Goal: Task Accomplishment & Management: Use online tool/utility

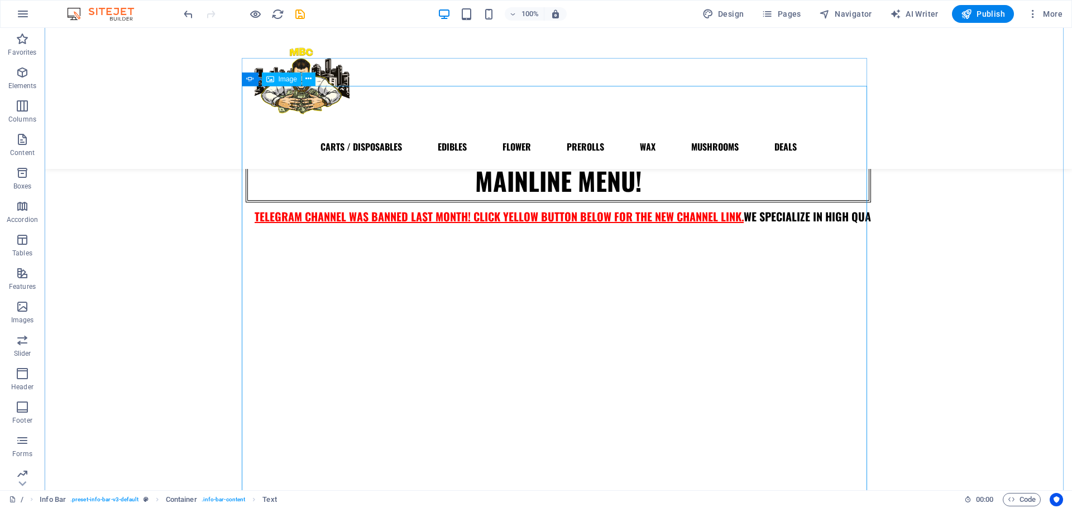
scroll to position [279, 0]
click at [246, 249] on button "button" at bounding box center [246, 249] width 0 height 0
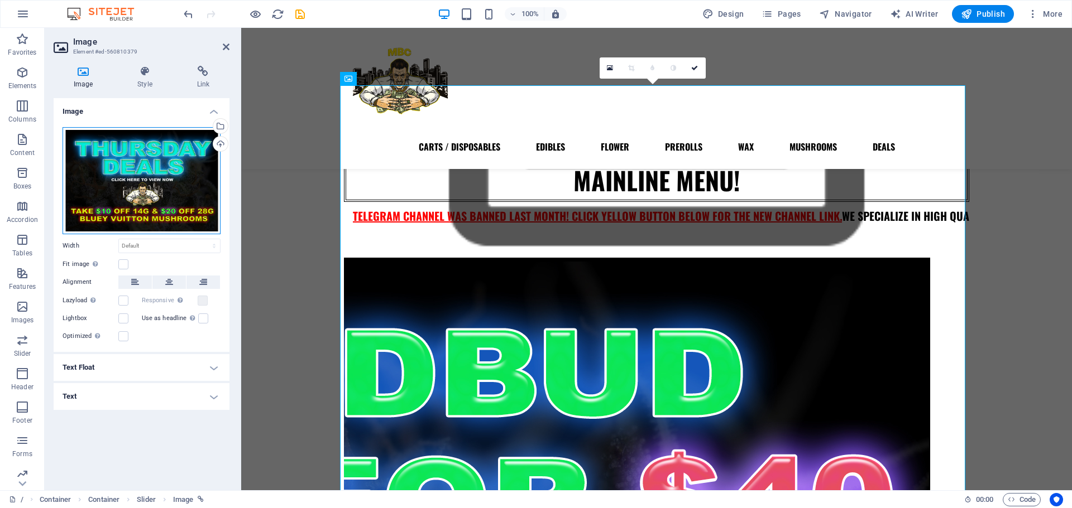
click at [165, 176] on div "Drag files here, click to choose files or select files from Files or our free s…" at bounding box center [142, 180] width 158 height 107
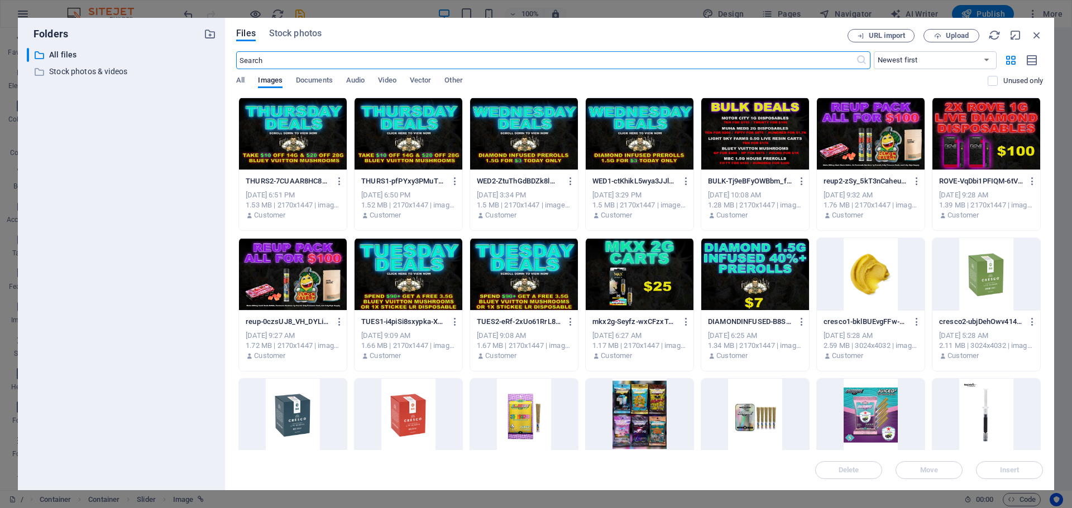
scroll to position [307, 0]
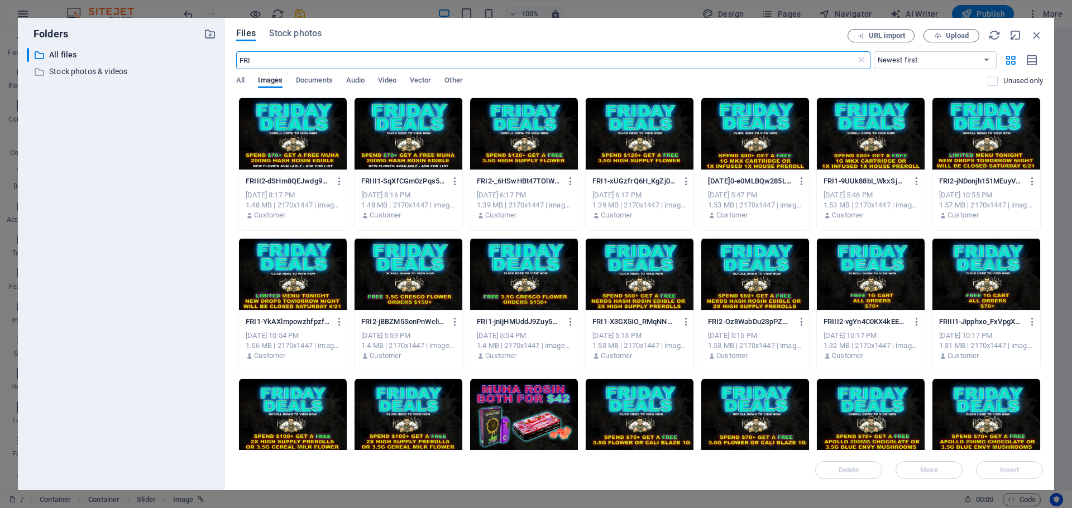
type input "FRI"
click at [862, 56] on icon at bounding box center [861, 60] width 11 height 11
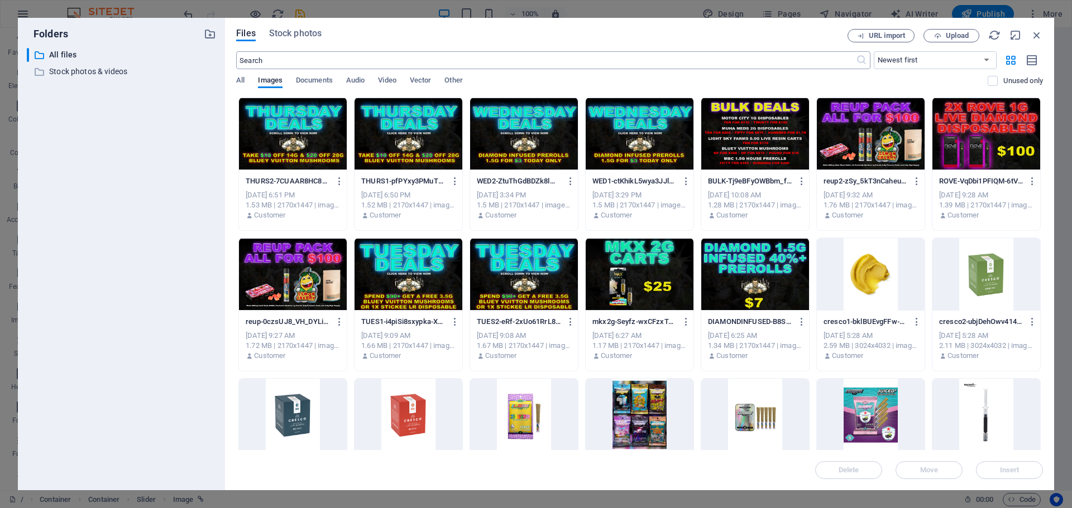
click at [825, 60] on input "text" at bounding box center [545, 60] width 619 height 18
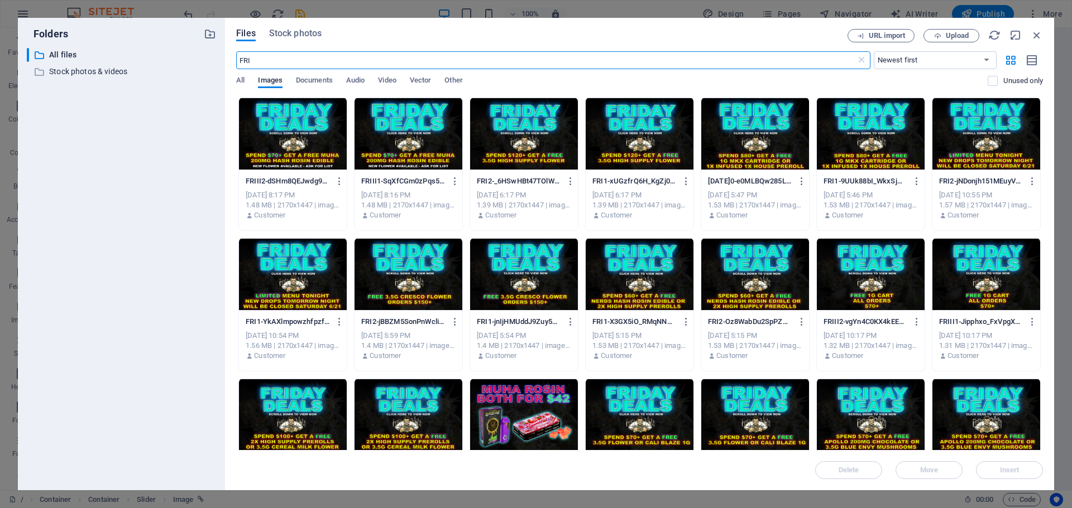
type input "FRI"
click at [630, 119] on div at bounding box center [639, 134] width 108 height 73
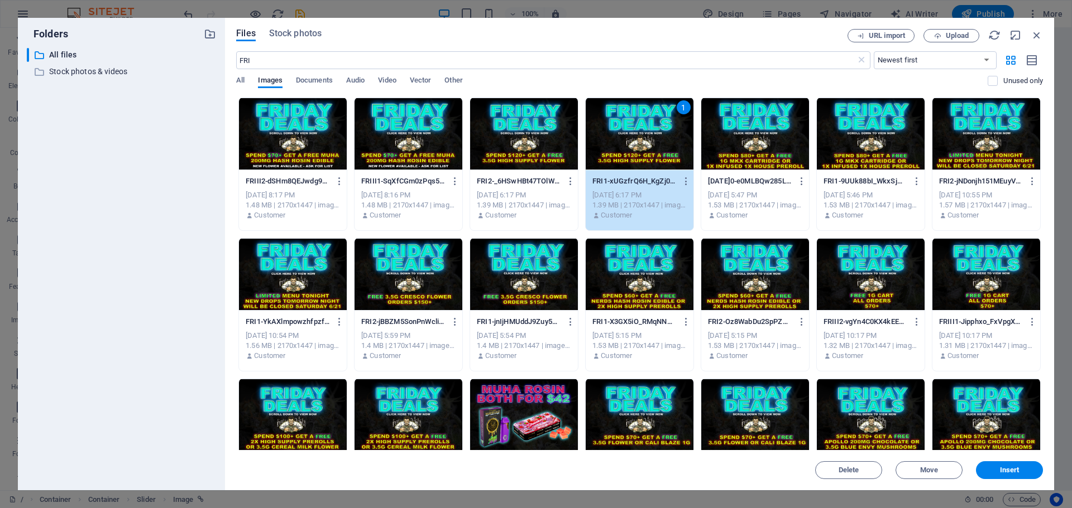
click at [630, 119] on div "1" at bounding box center [639, 134] width 108 height 73
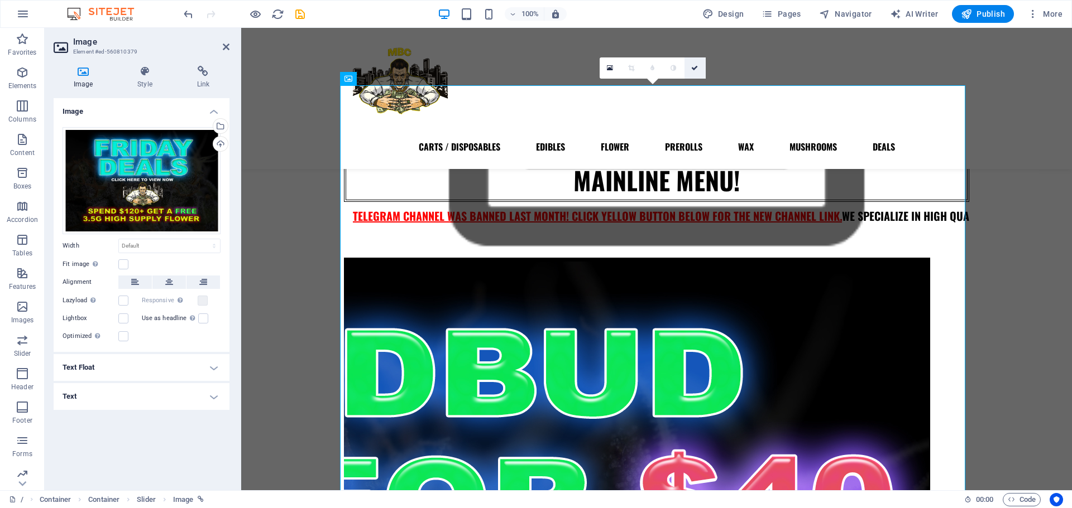
click at [696, 66] on icon at bounding box center [694, 68] width 7 height 7
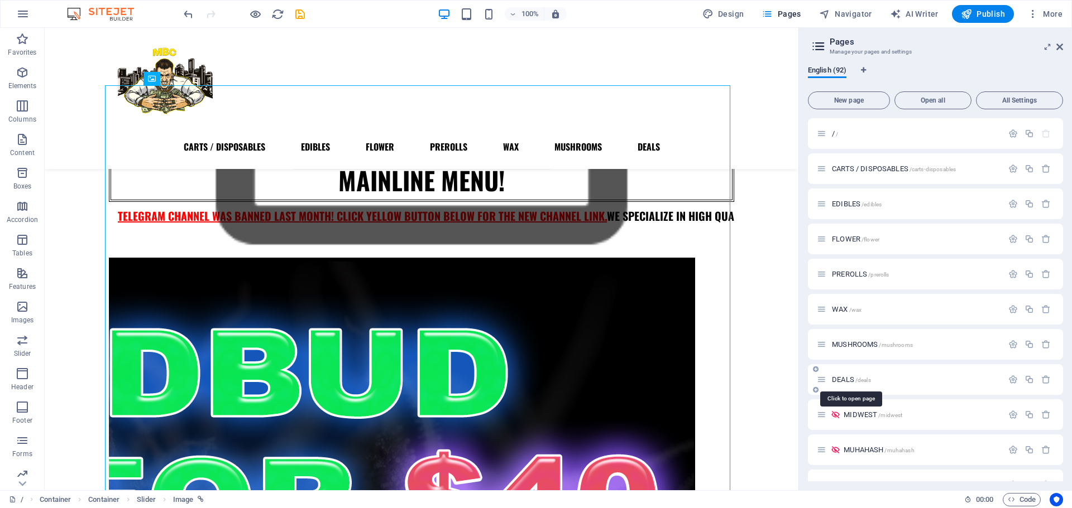
click at [844, 378] on span "DEALS /deals" at bounding box center [851, 380] width 39 height 8
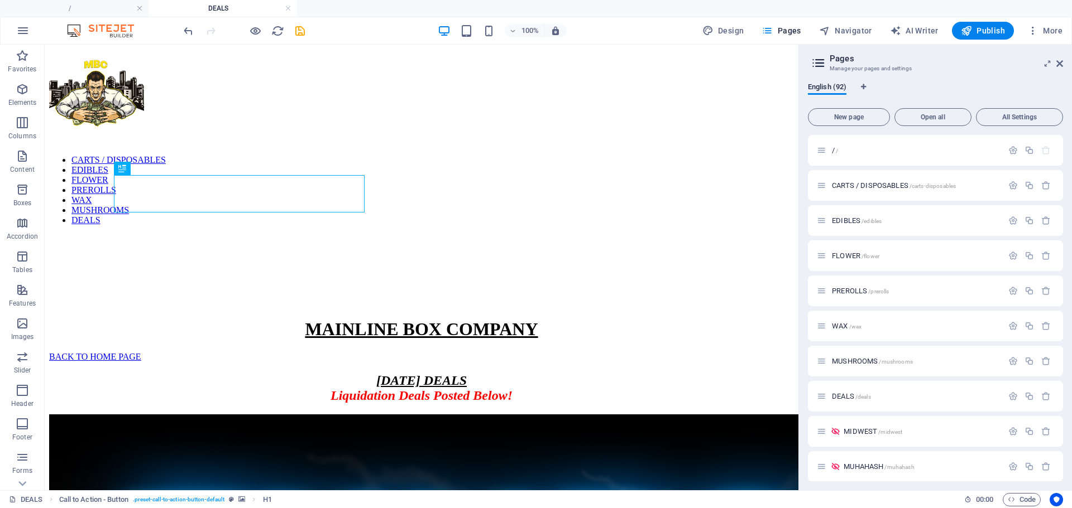
scroll to position [0, 0]
click at [454, 373] on div "[DATE] DEALS Liquidation Deals Posted Below!" at bounding box center [421, 388] width 745 height 30
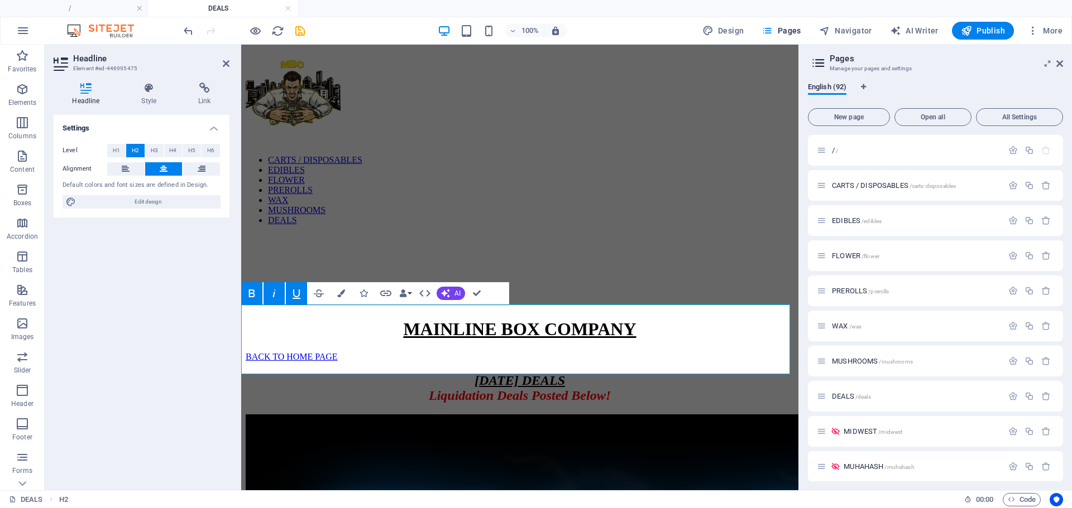
click at [553, 373] on span "[DATE] DEALS" at bounding box center [519, 380] width 90 height 15
drag, startPoint x: 474, startPoint y: 321, endPoint x: 380, endPoint y: 323, distance: 94.3
click at [380, 373] on h2 "[DATE] DEALS Liquidation Deals Posted Below!" at bounding box center [520, 388] width 548 height 30
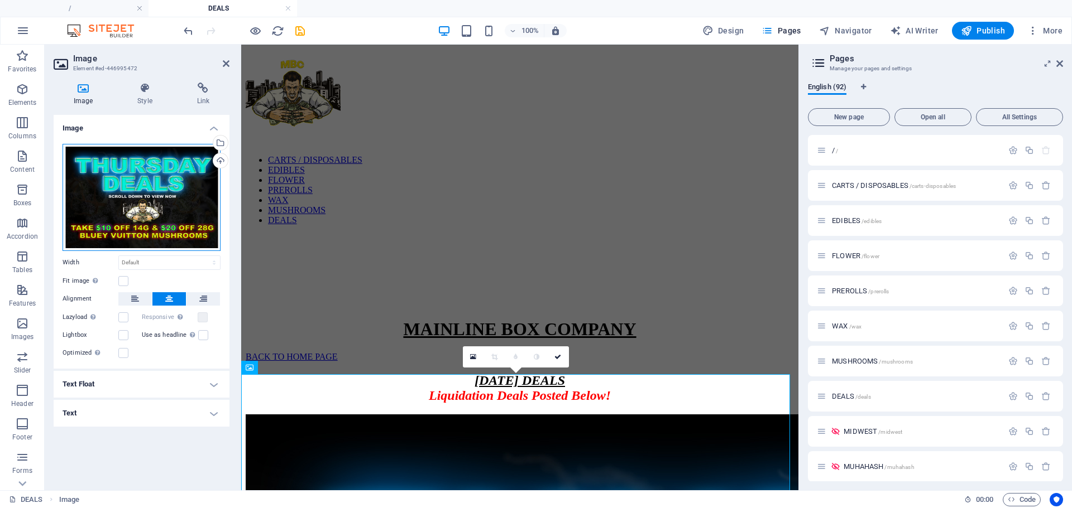
click at [175, 188] on div "Drag files here, click to choose files or select files from Files or our free s…" at bounding box center [142, 197] width 158 height 107
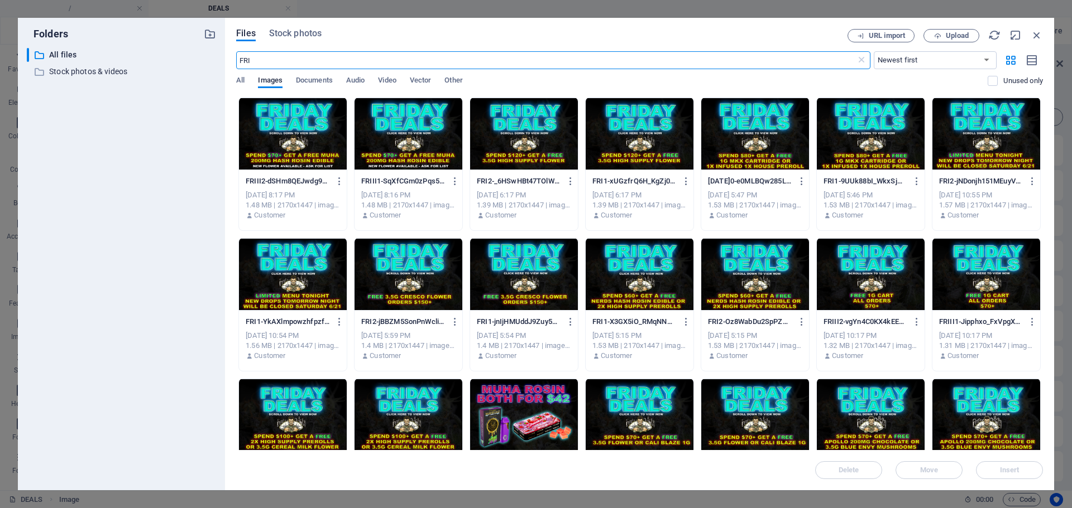
click at [537, 117] on div at bounding box center [524, 134] width 108 height 73
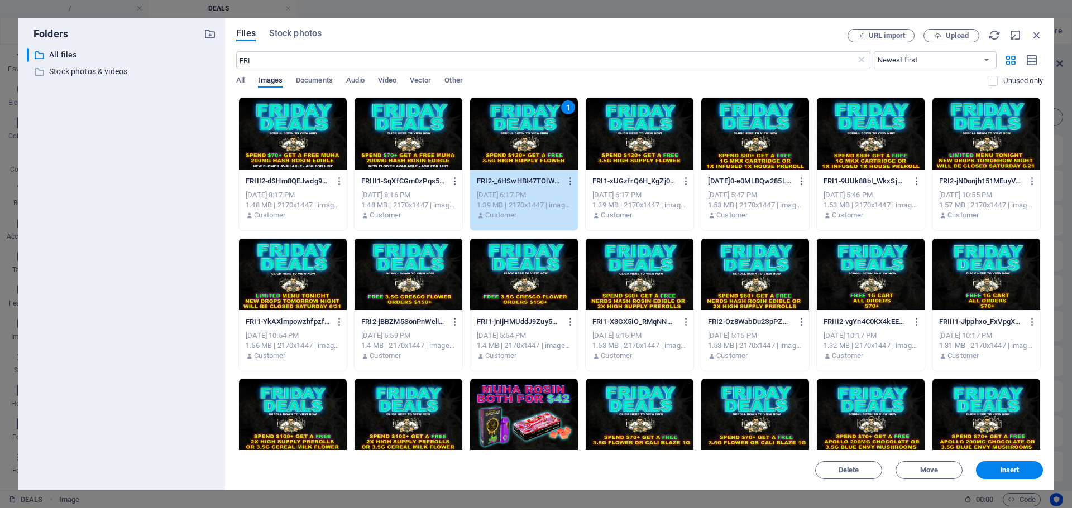
click at [537, 117] on div "1" at bounding box center [524, 134] width 108 height 73
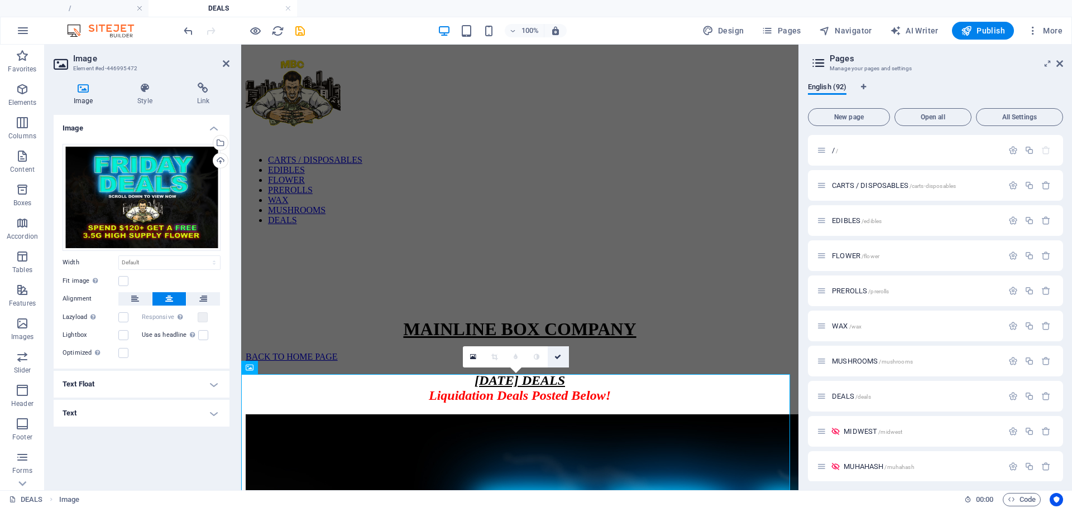
click at [559, 357] on icon at bounding box center [557, 357] width 7 height 7
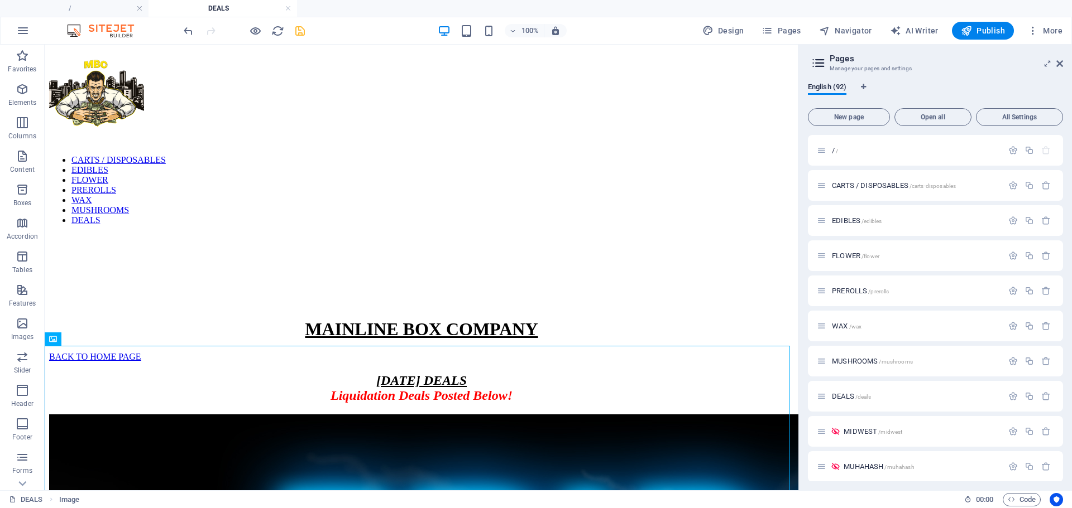
click at [298, 35] on icon "save" at bounding box center [300, 31] width 13 height 13
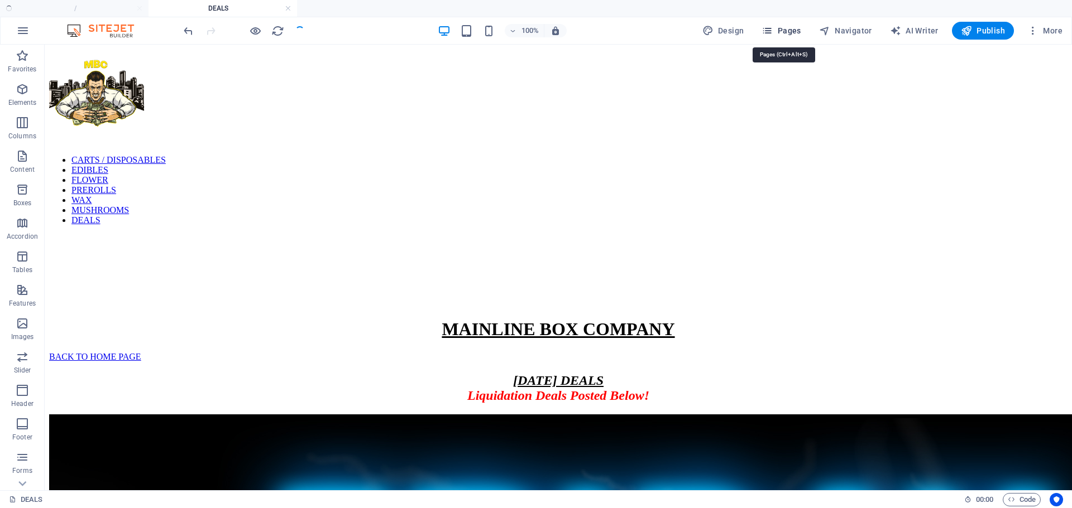
click at [772, 30] on icon "button" at bounding box center [766, 30] width 11 height 11
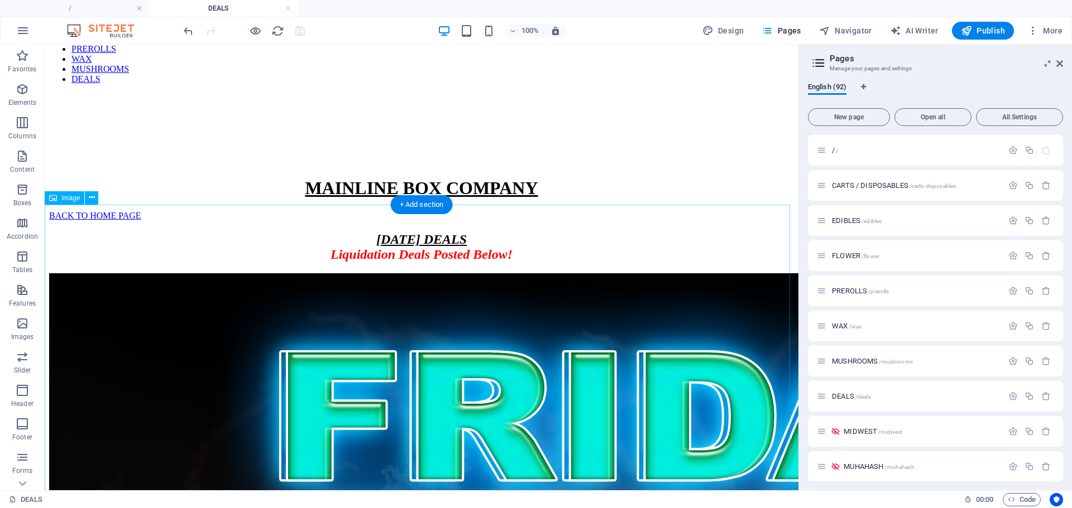
scroll to position [135, 0]
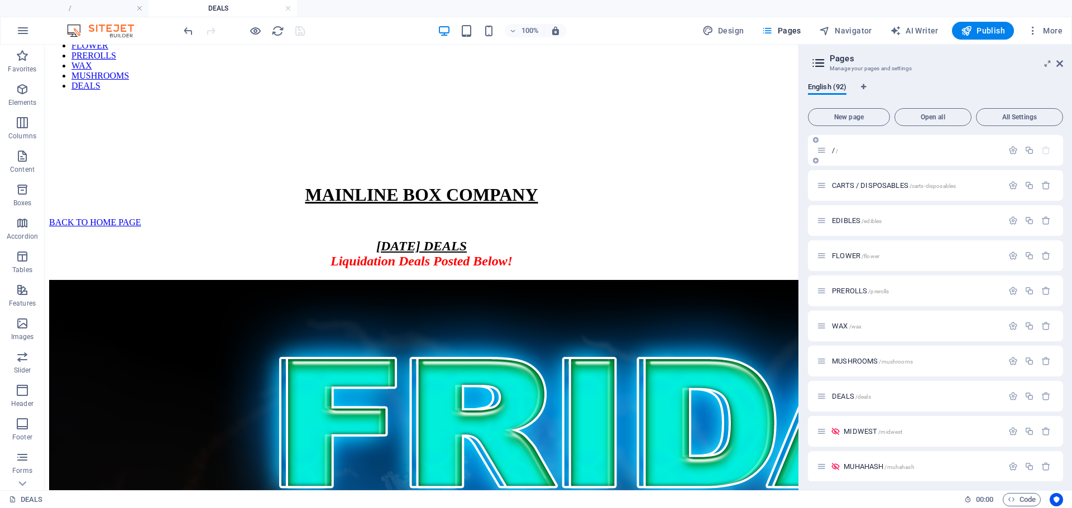
click at [836, 148] on span "/" at bounding box center [837, 151] width 2 height 6
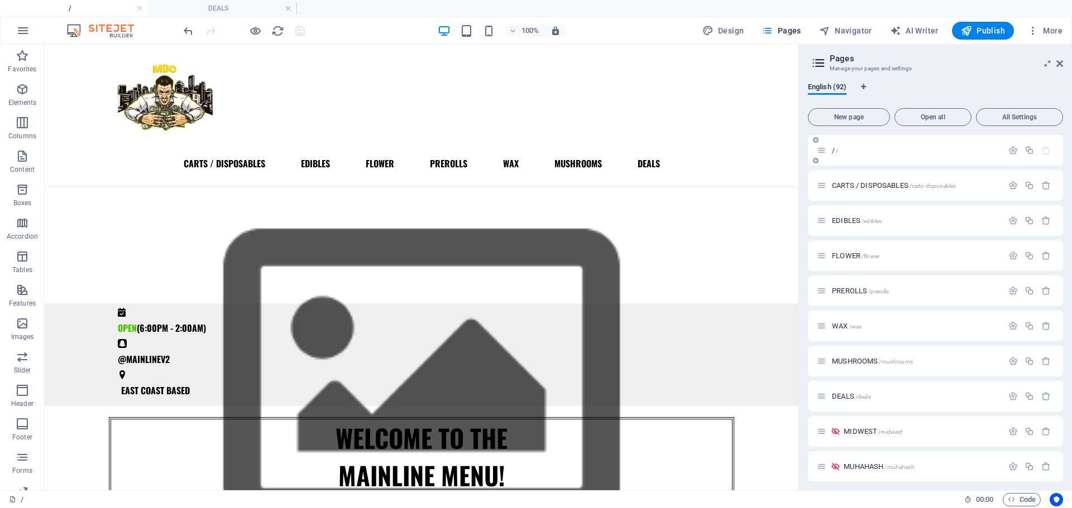
scroll to position [279, 0]
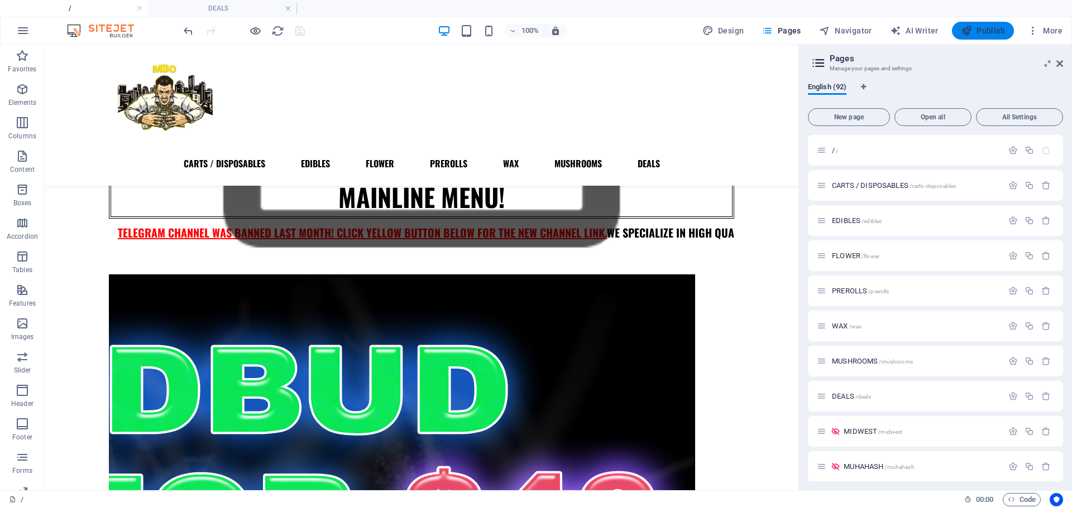
click at [973, 28] on span "Publish" at bounding box center [983, 30] width 44 height 11
